Goal: Task Accomplishment & Management: Complete application form

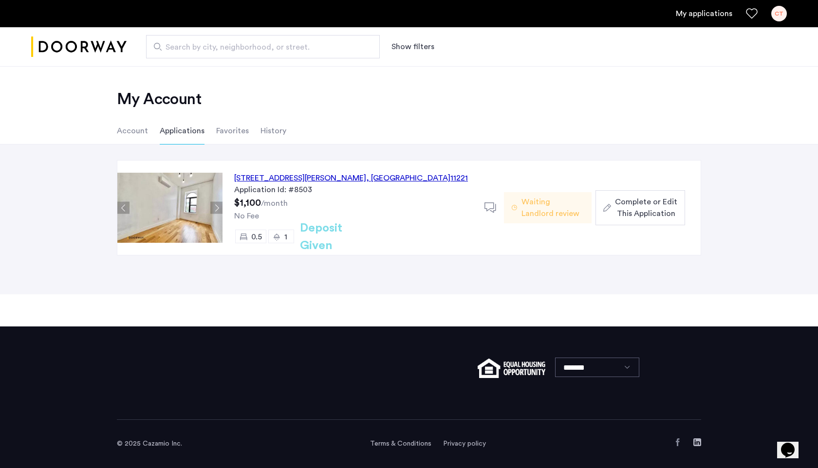
click at [655, 210] on span "Complete or Edit This Application" at bounding box center [646, 207] width 62 height 23
